Goal: Task Accomplishment & Management: Use online tool/utility

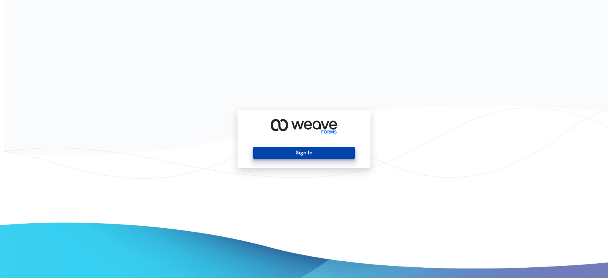
click at [303, 151] on button "Sign In" at bounding box center [304, 153] width 102 height 12
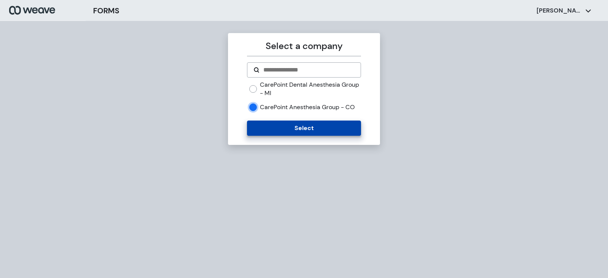
click at [278, 127] on button "Select" at bounding box center [304, 128] width 114 height 15
